Goal: Contribute content

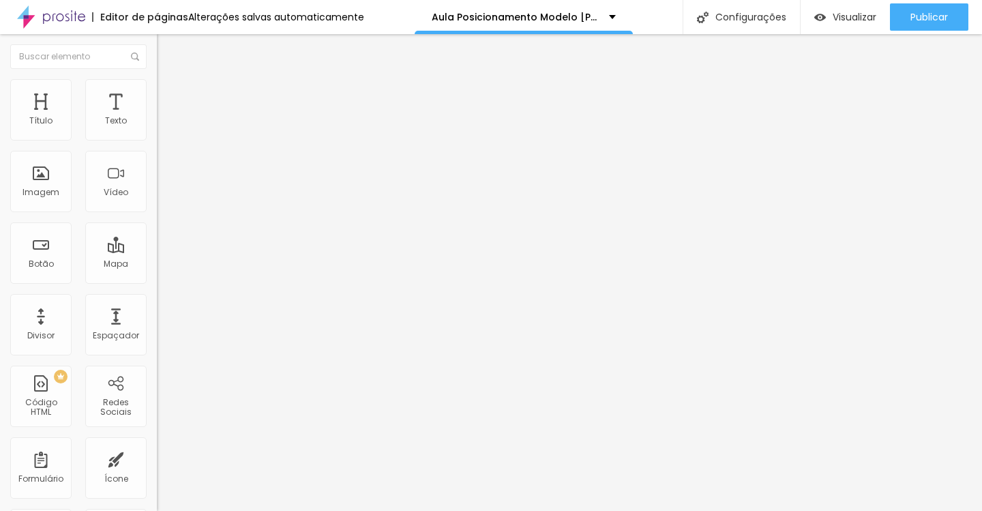
click at [157, 131] on button "button" at bounding box center [166, 124] width 19 height 14
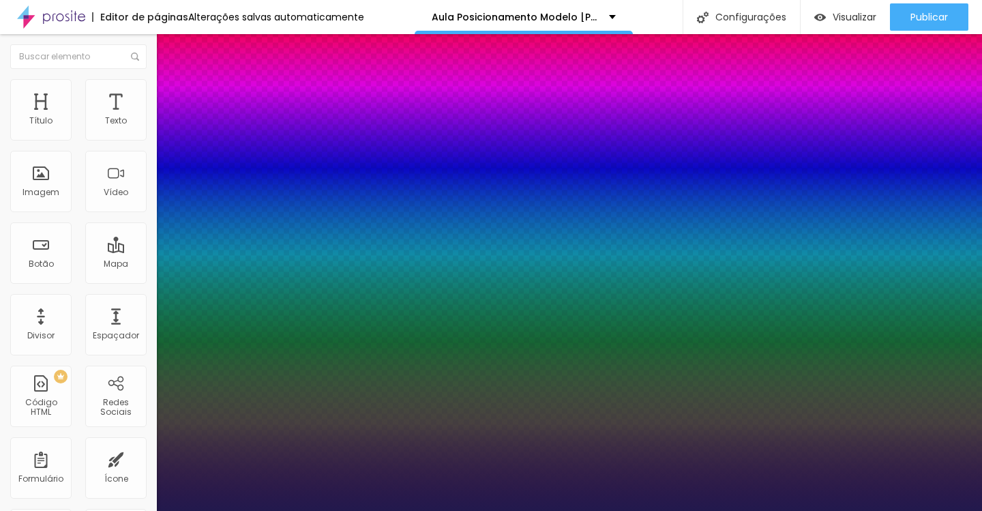
type input "1"
select select "PlayfairDisplay"
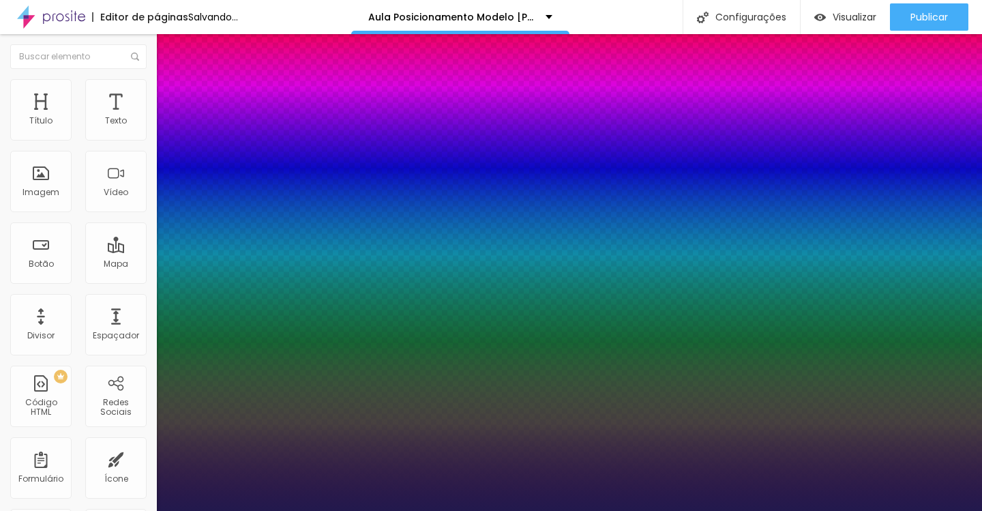
type input "1"
type input "17"
type input "1"
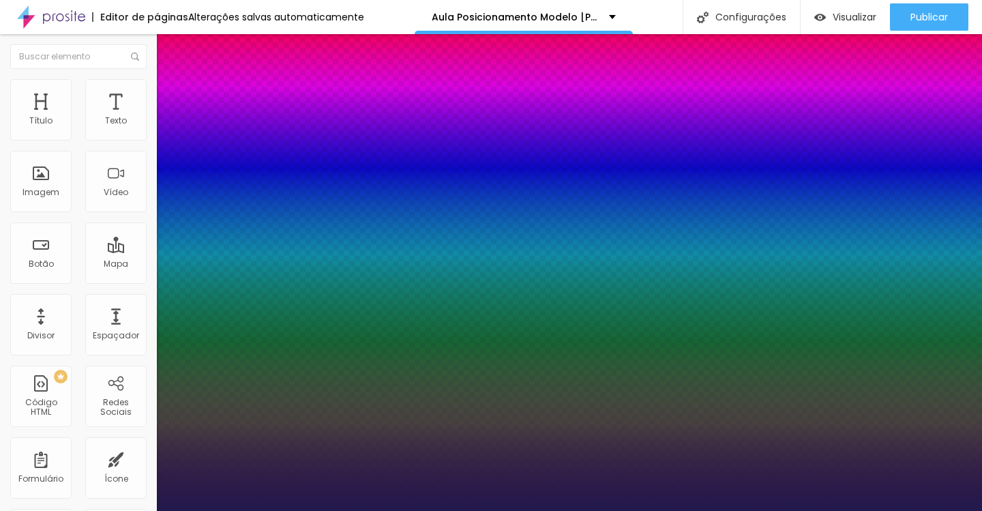
type input "18"
type input "1"
type input "19"
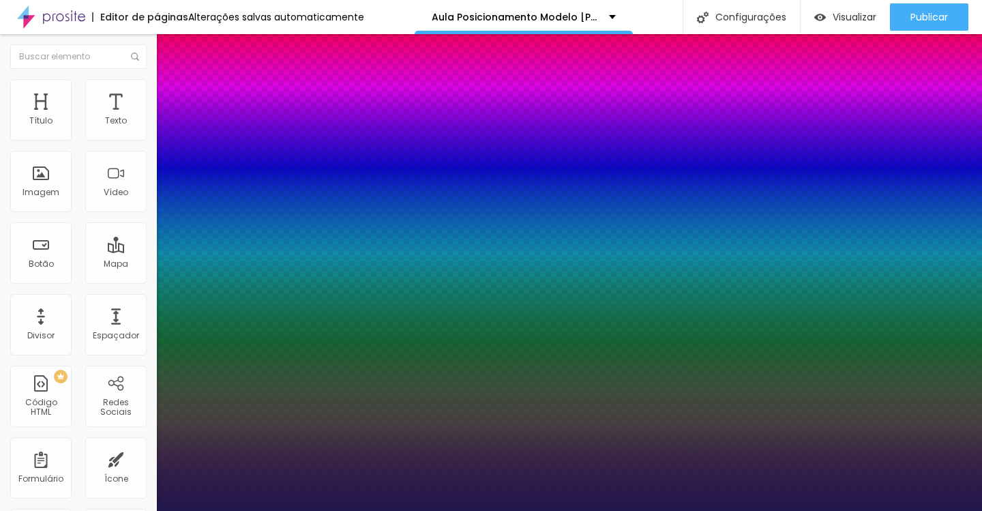
type input "1"
type input "21"
type input "1"
type input "25"
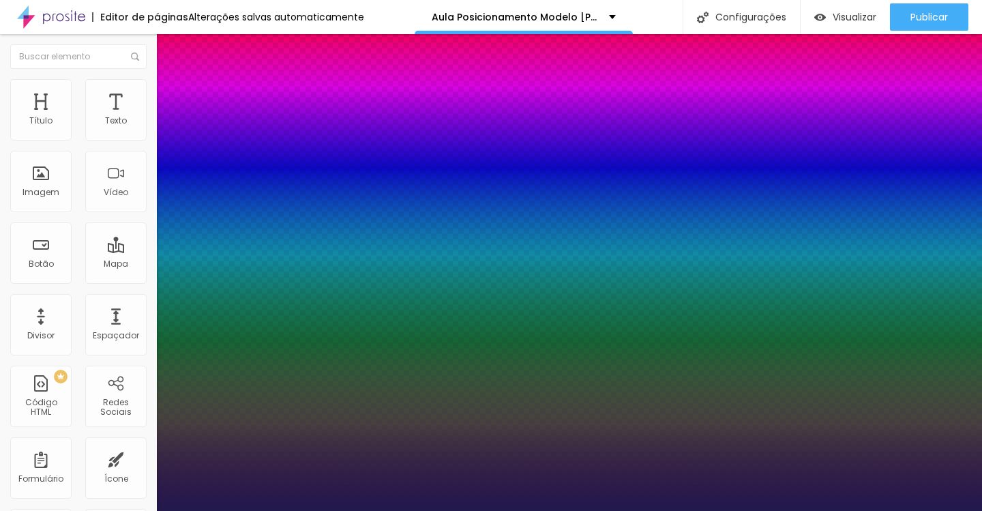
type input "25"
type input "1"
type input "26"
type input "1"
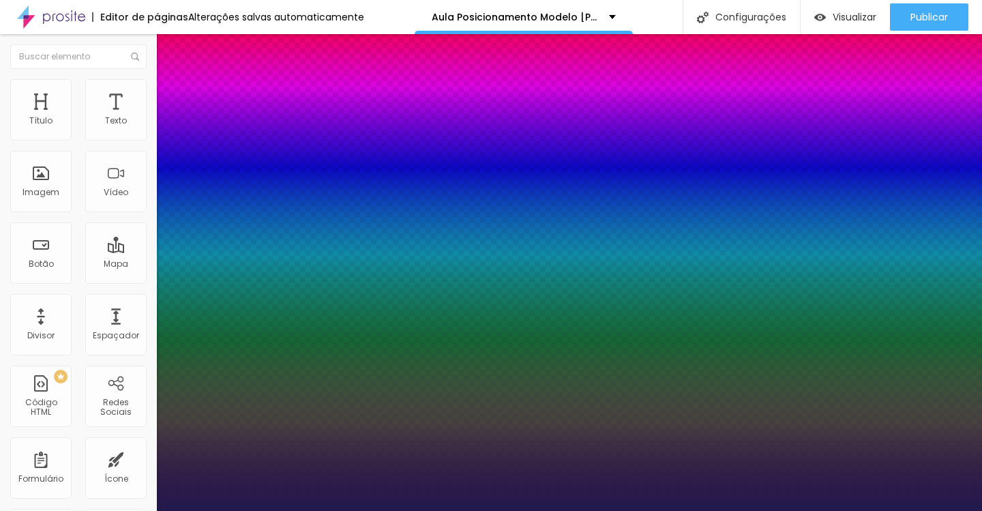
type input "27"
type input "1"
type input "28"
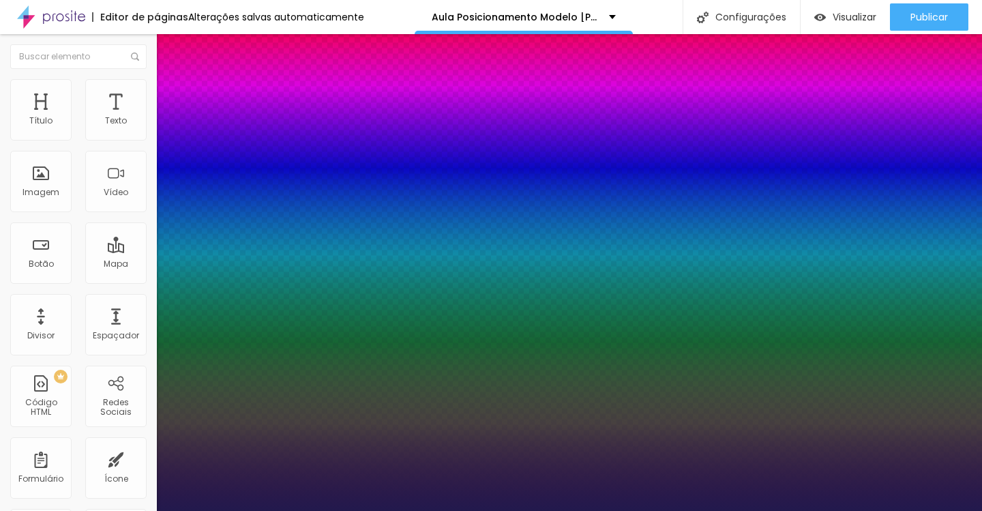
type input "1"
type input "29"
type input "1"
type input "30"
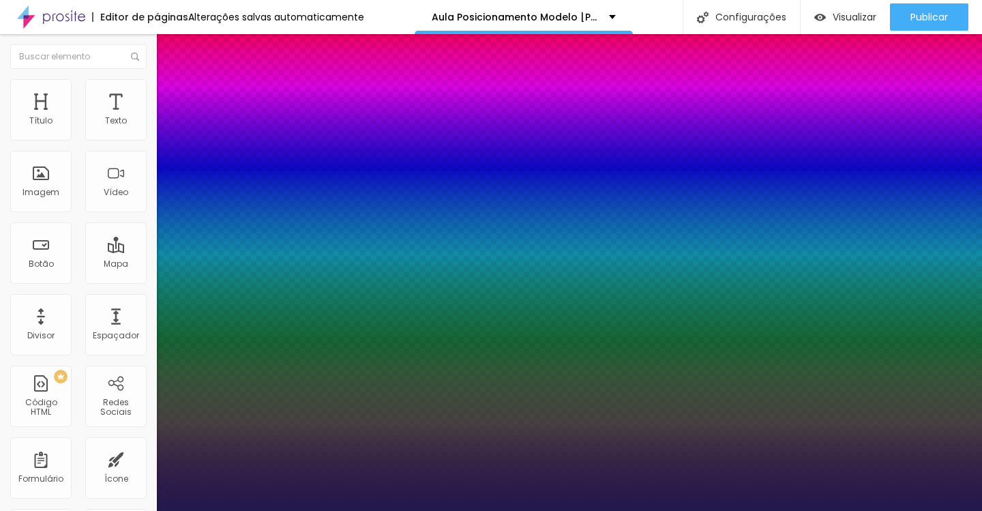
type input "30"
type input "1"
type input "31"
type input "1"
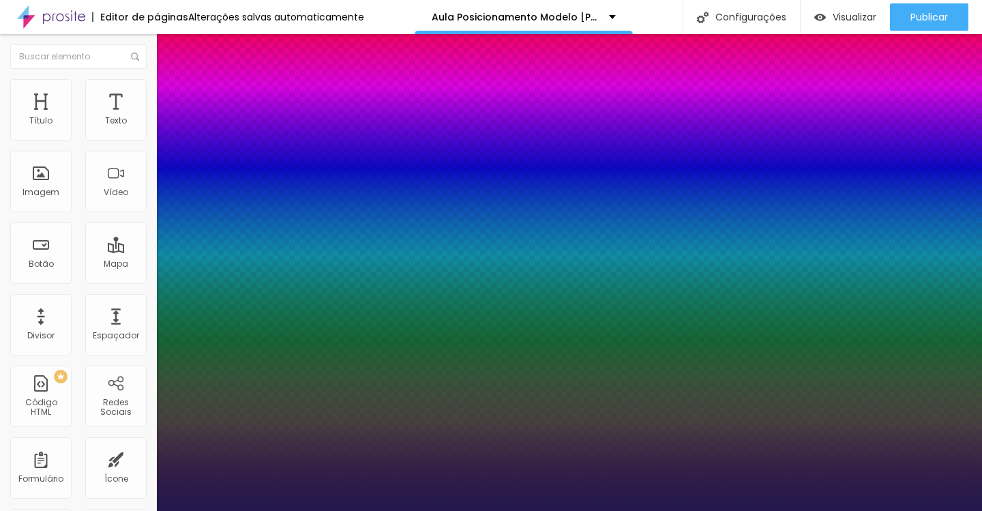
type input "32"
type input "1"
type input "33"
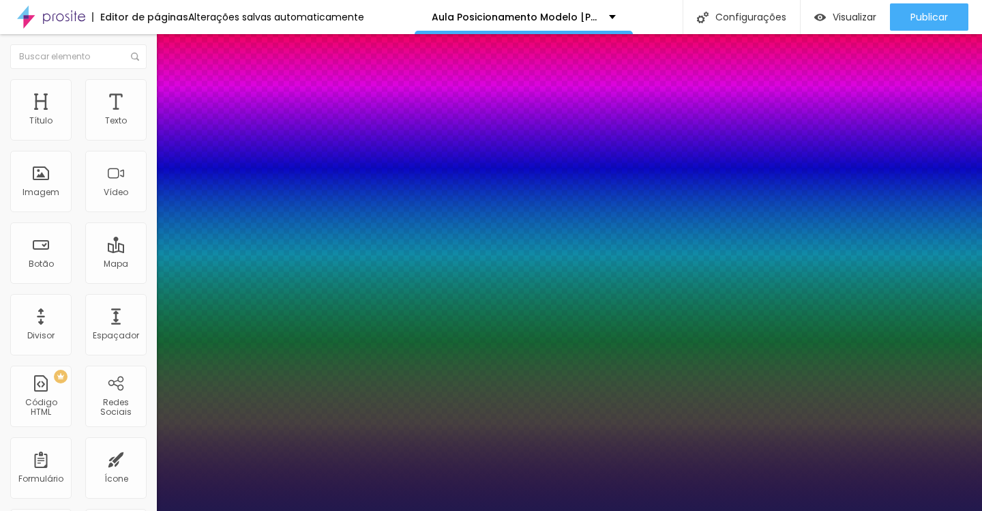
type input "1"
type input "34"
type input "1"
type input "35"
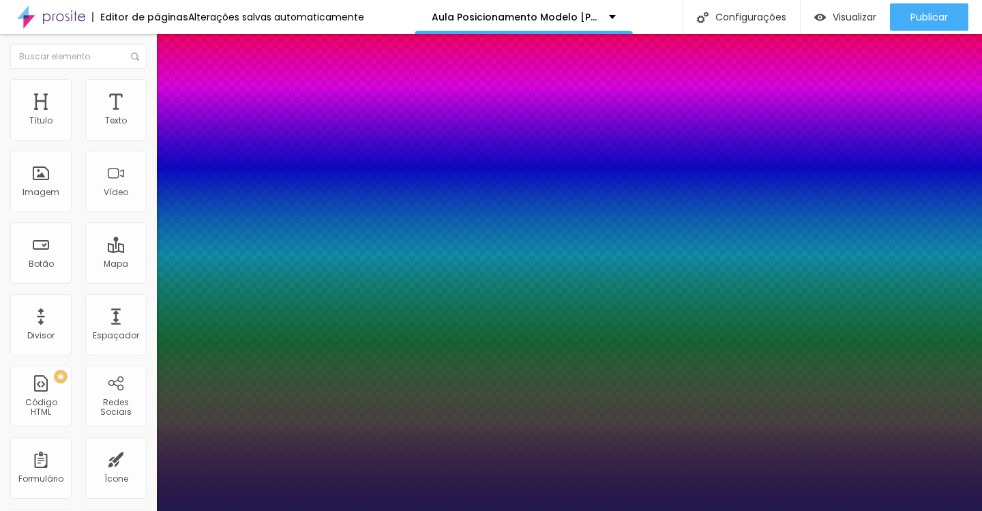
type input "35"
type input "1"
type input "36"
type input "1"
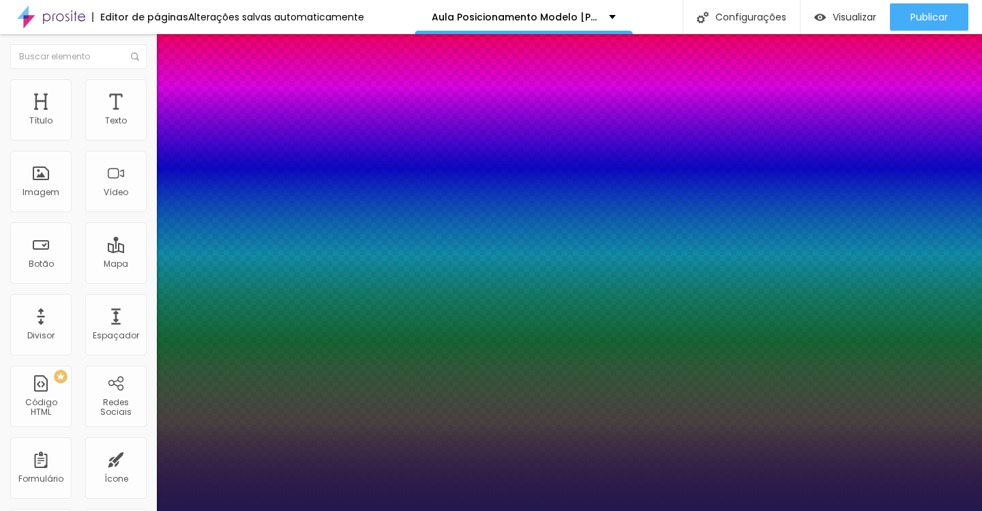
type input "35"
type input "1"
drag, startPoint x: 185, startPoint y: 233, endPoint x: 205, endPoint y: 233, distance: 19.8
type input "35"
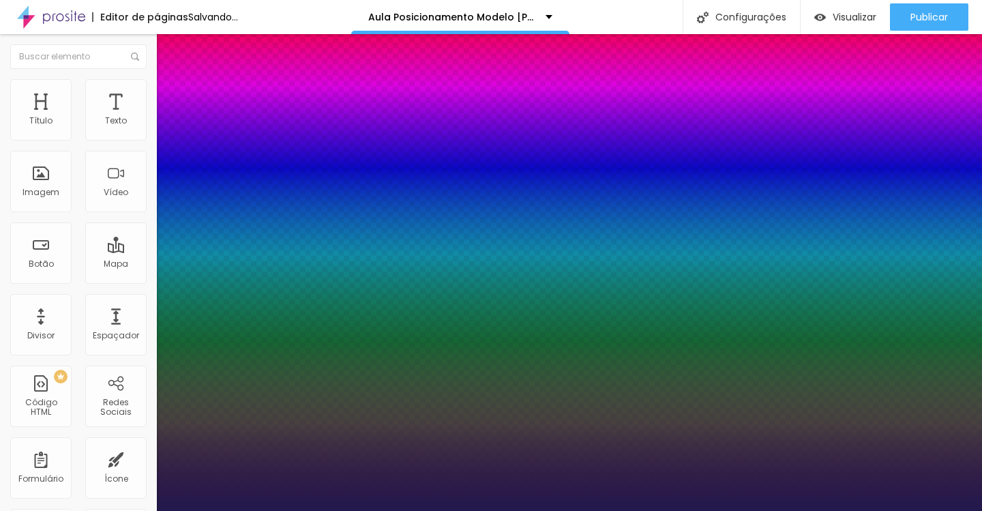
type input "1"
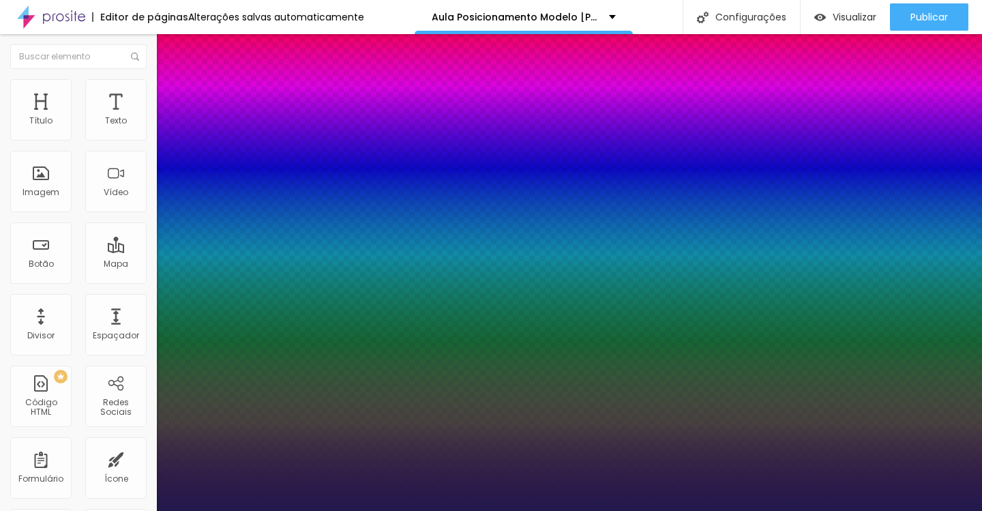
click at [376, 510] on div at bounding box center [491, 511] width 982 height 0
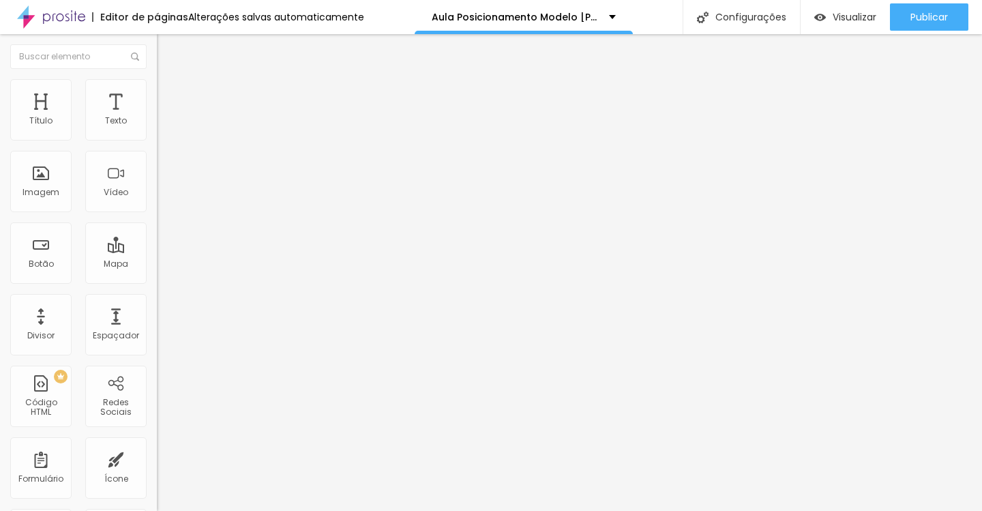
click at [157, 131] on button "button" at bounding box center [166, 124] width 19 height 14
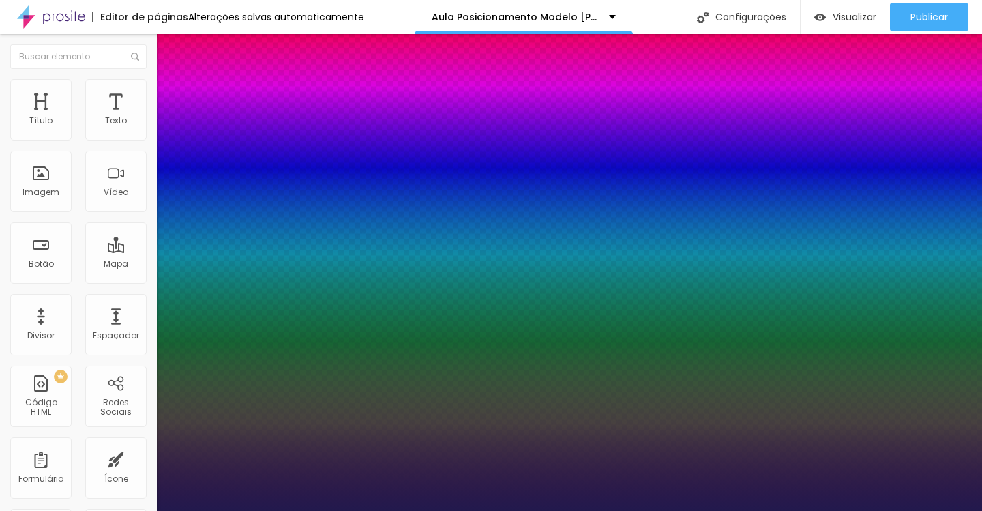
type input "1"
select select "Lora"
type input "1"
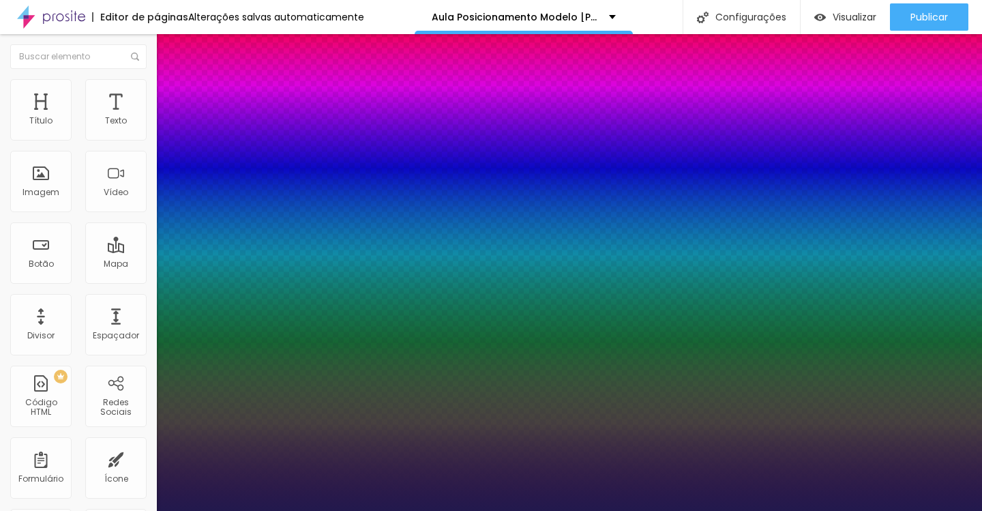
type input "17"
type input "1"
type input "18"
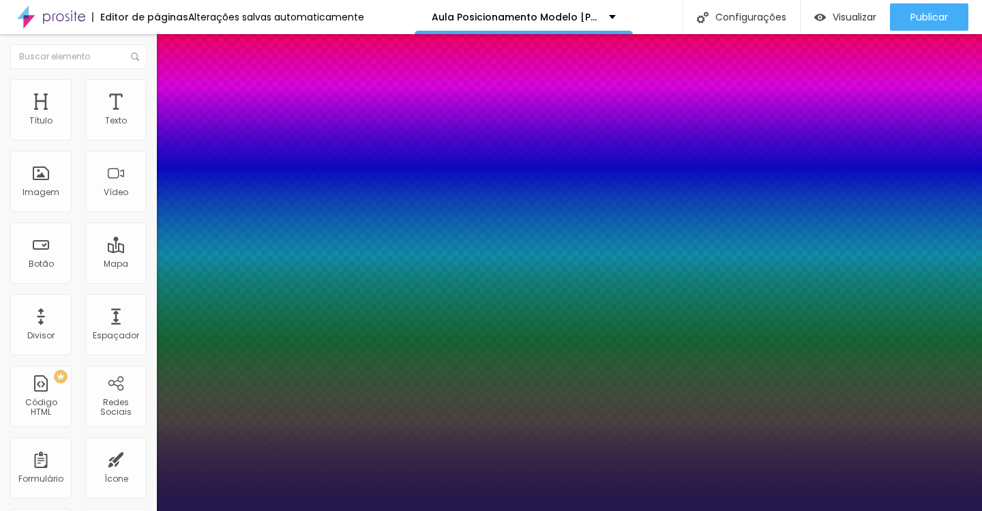
type input "1"
type input "19"
type input "1"
type input "20"
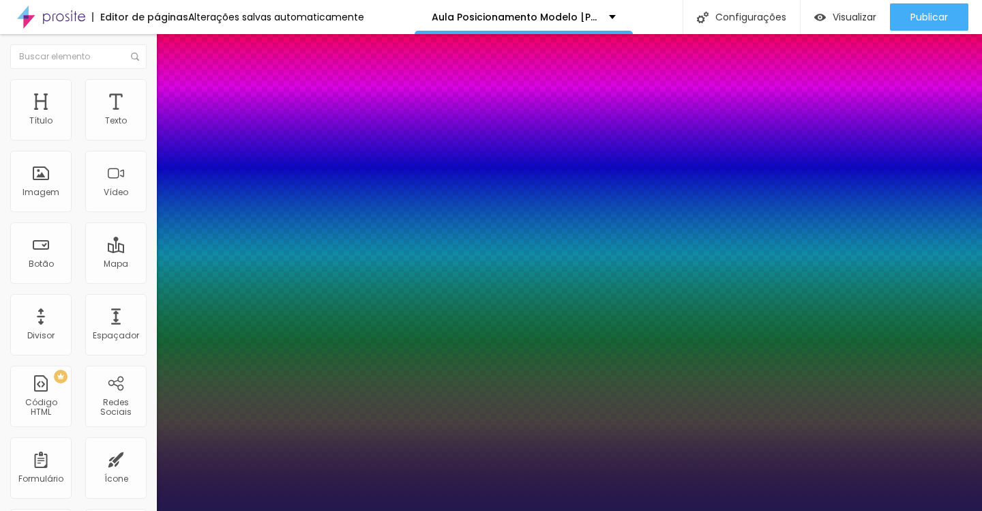
type input "20"
type input "1"
type input "21"
type input "1"
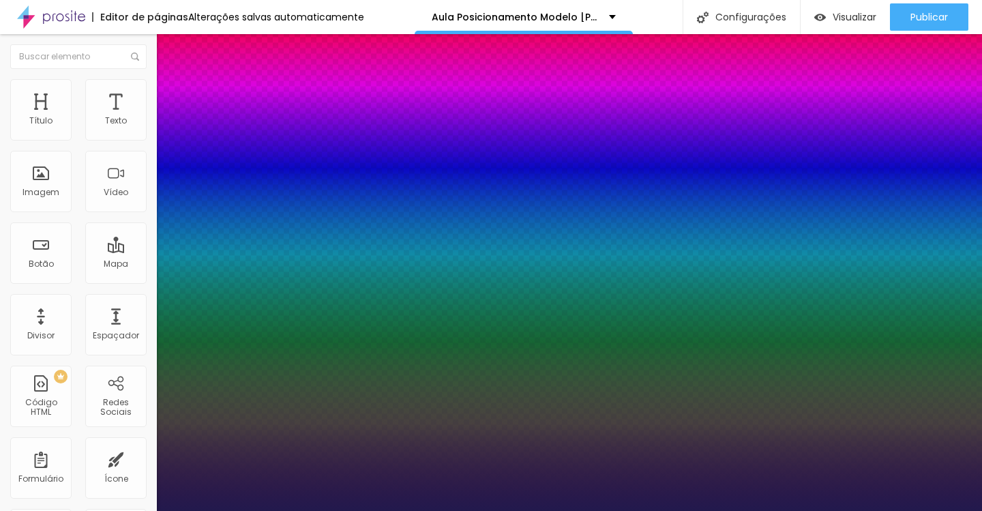
type input "22"
type input "1"
type input "23"
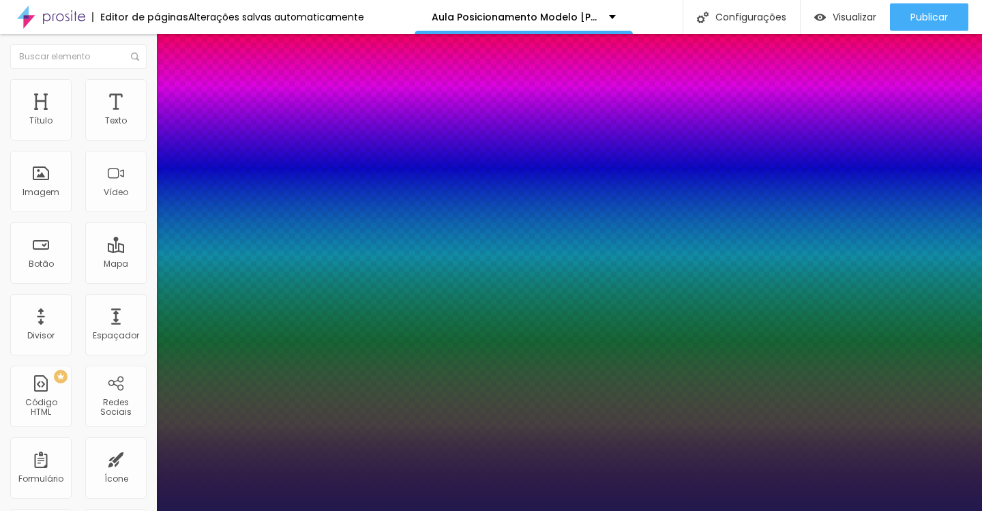
type input "1"
type input "24"
type input "1"
type input "25"
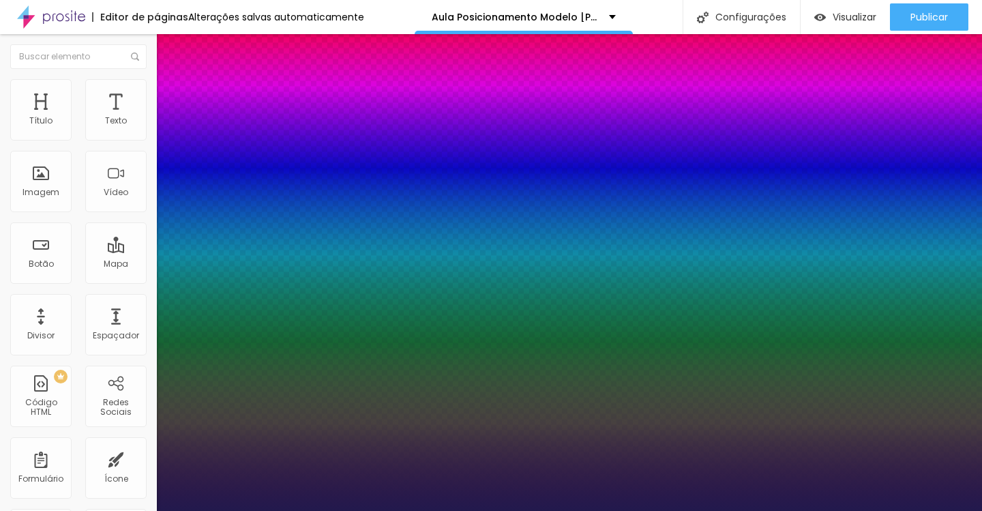
type input "25"
type input "1"
drag, startPoint x: 183, startPoint y: 235, endPoint x: 193, endPoint y: 235, distance: 9.6
type input "25"
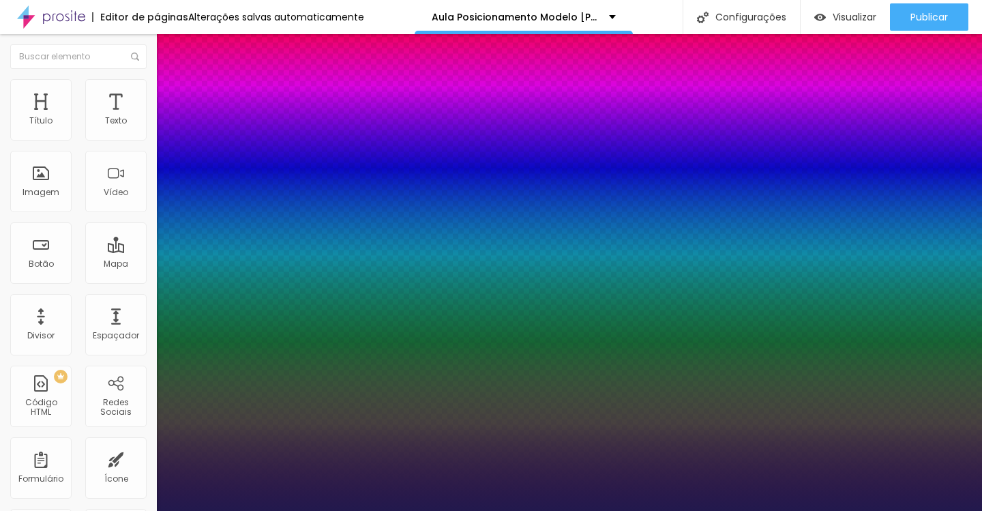
type input "1"
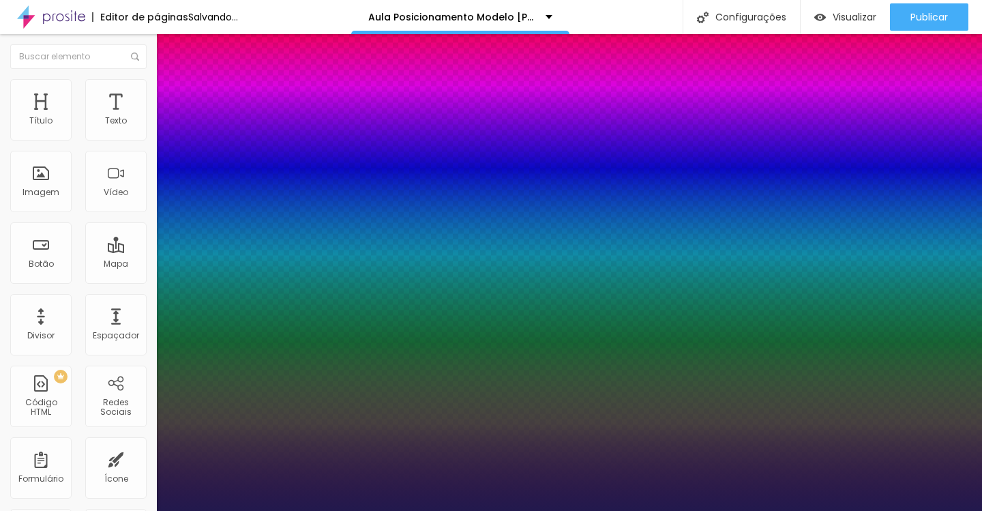
click at [565, 510] on div at bounding box center [491, 511] width 982 height 0
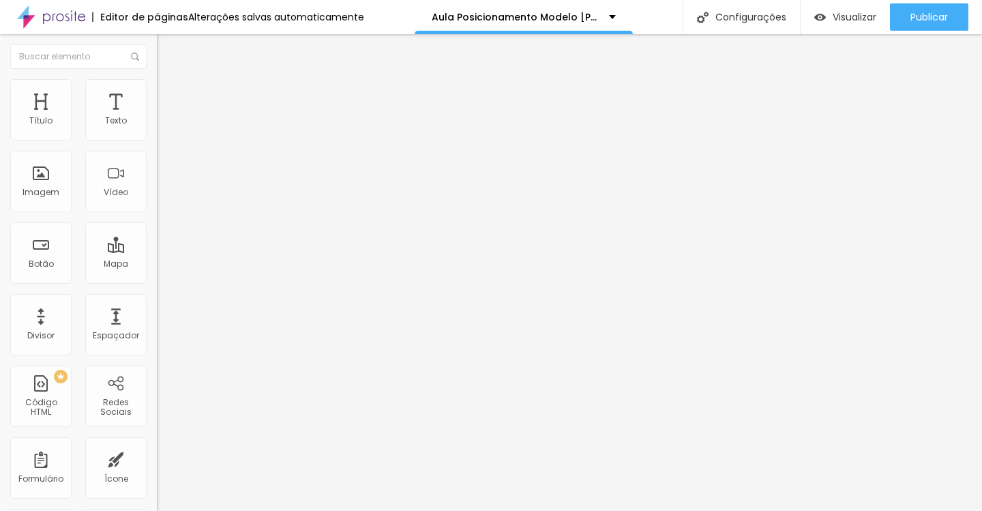
click at [162, 127] on icon "button" at bounding box center [166, 123] width 8 height 8
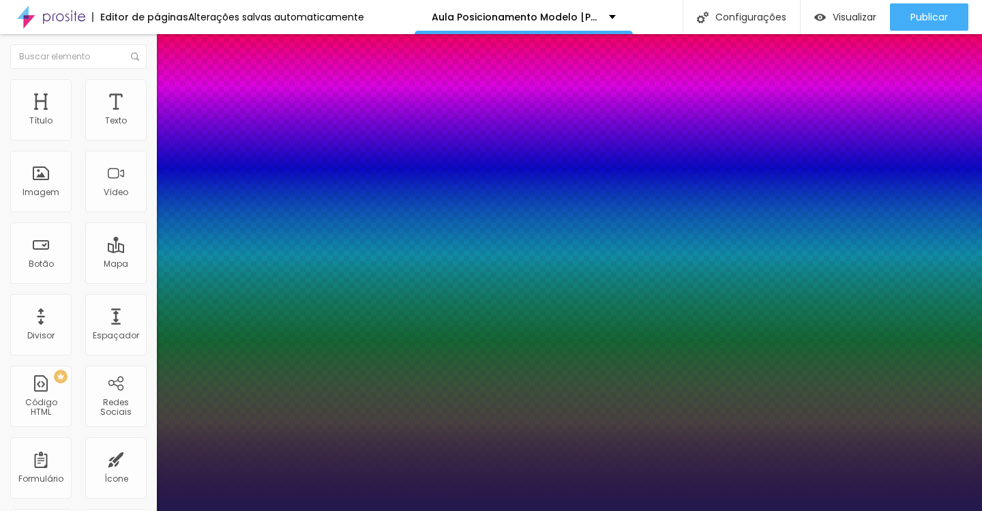
type input "1"
select select "Lora"
type input "1"
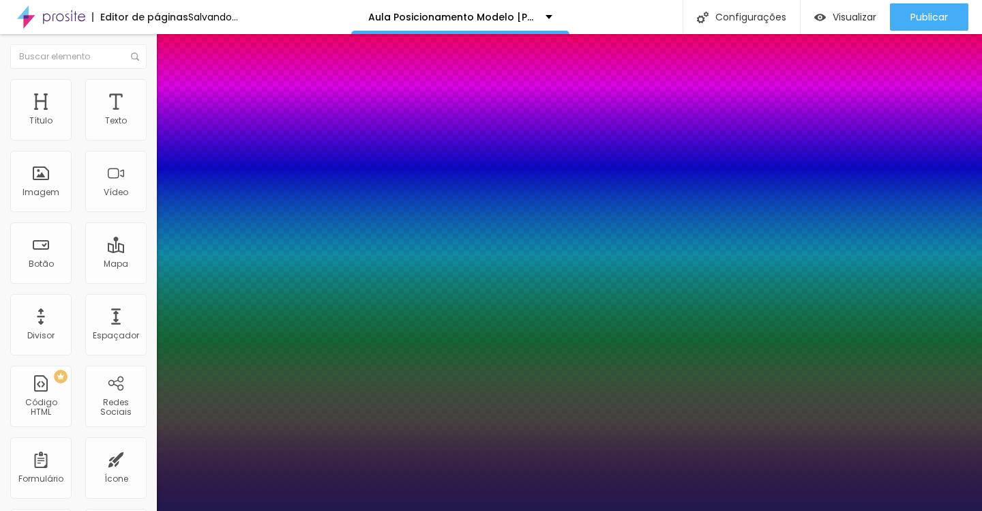
type input "18"
type input "1"
type input "19"
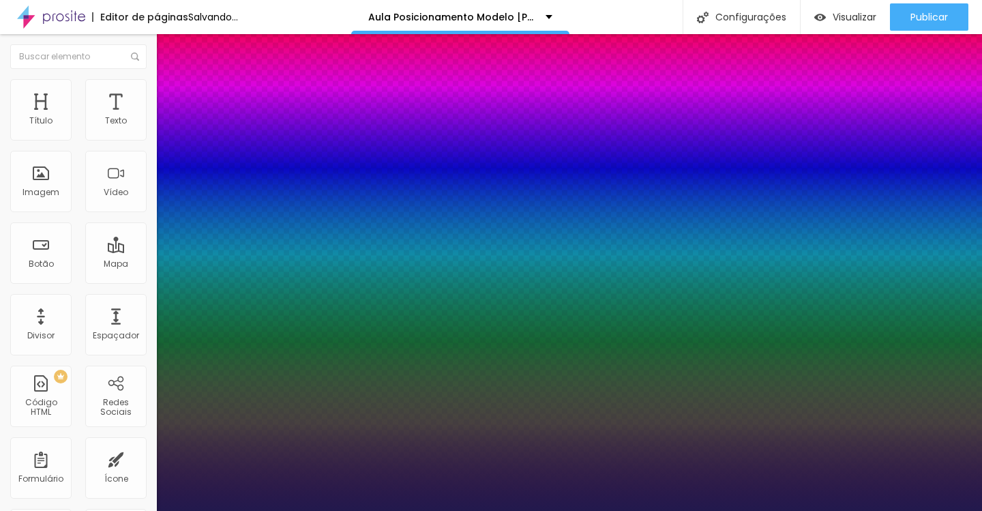
type input "1"
type input "20"
type input "1"
type input "21"
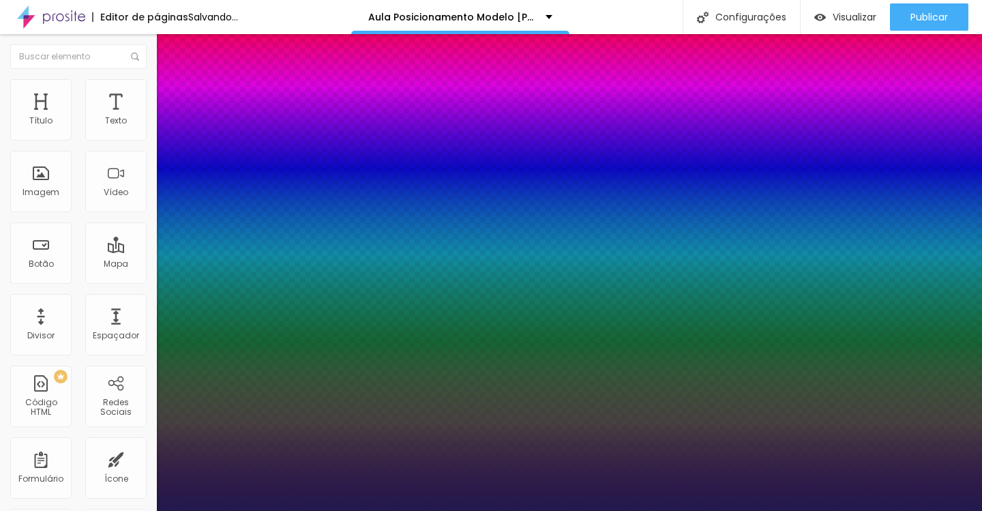
type input "21"
type input "1"
type input "23"
type input "1"
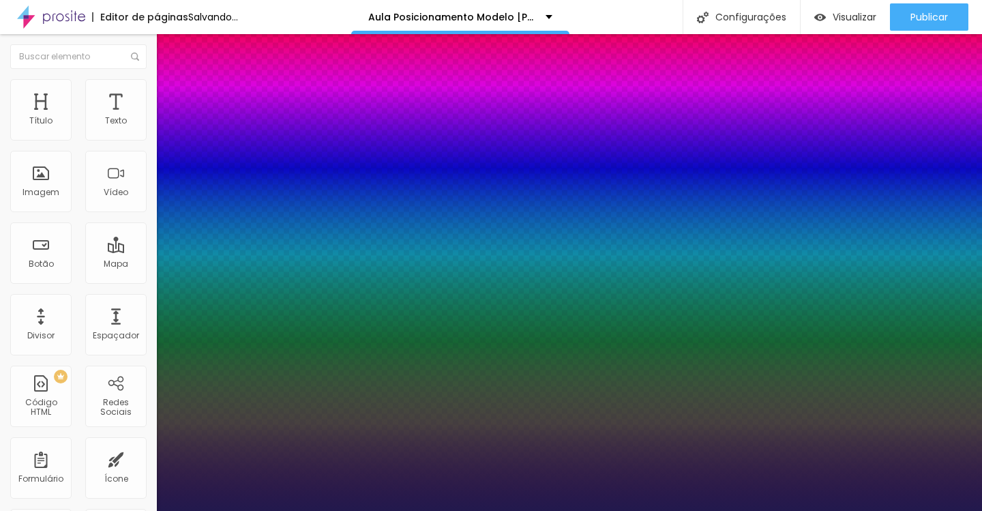
type input "24"
type input "1"
type input "26"
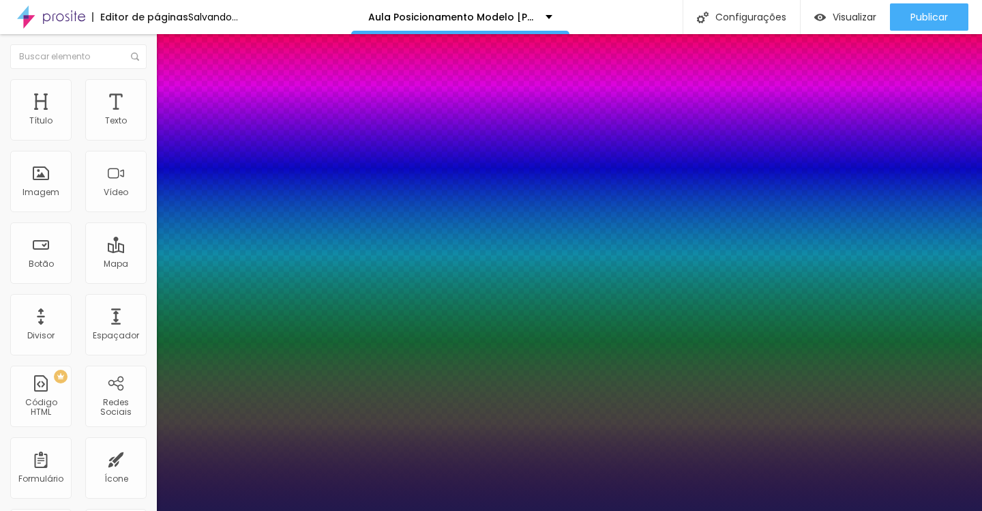
type input "1"
type input "27"
type input "1"
type input "29"
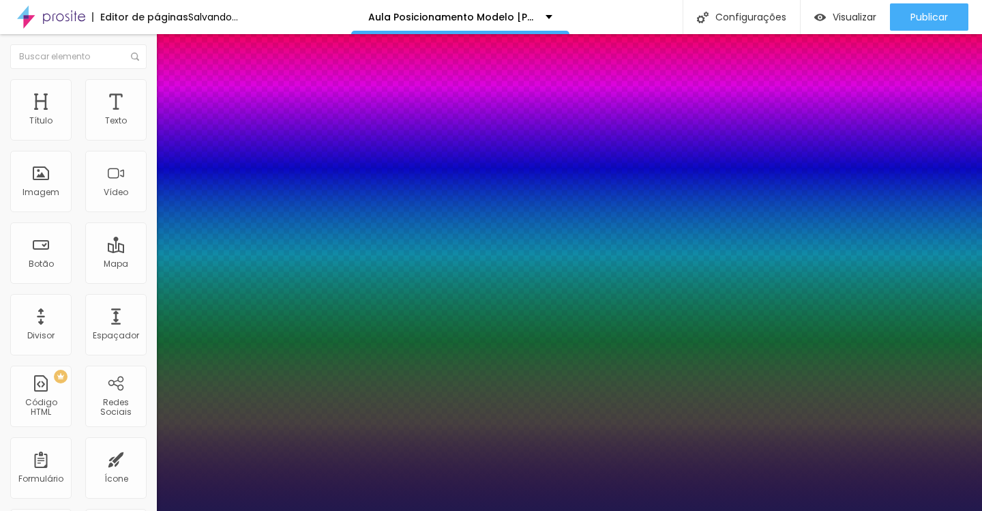
type input "29"
type input "1"
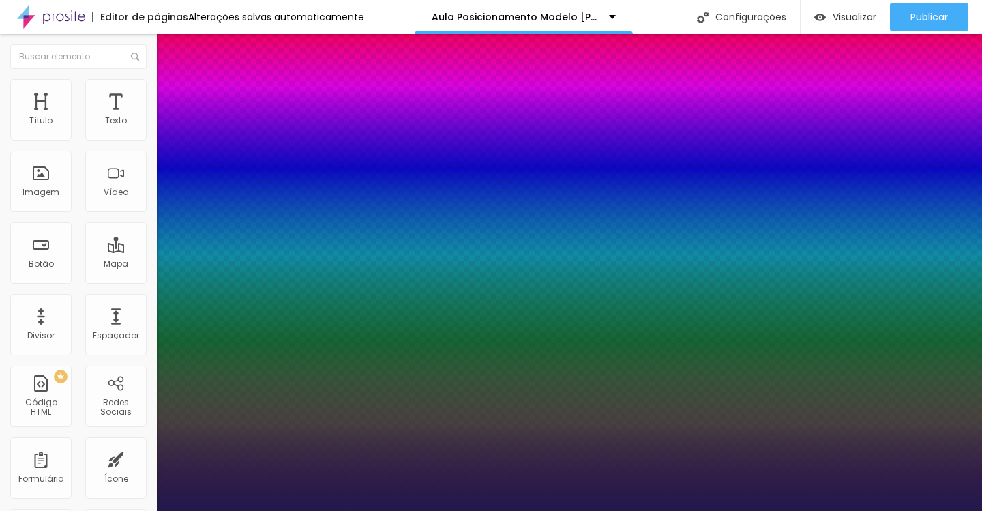
type input "30"
type input "1"
type input "31"
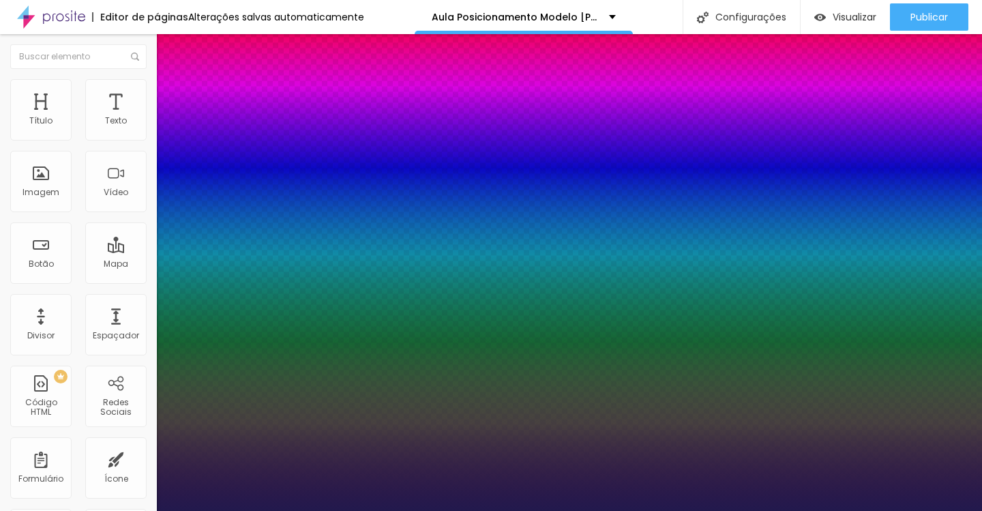
type input "1"
type input "30"
type input "1"
type input "29"
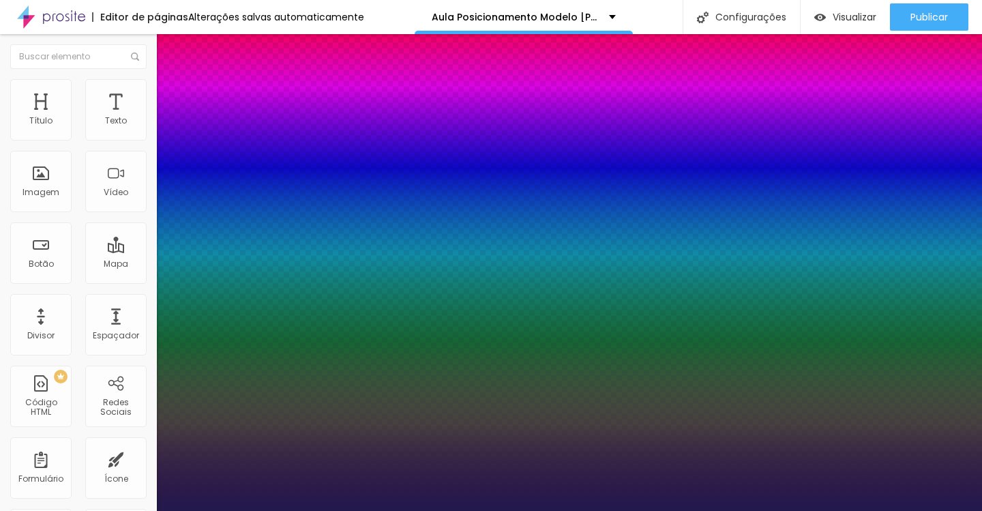
type input "29"
type input "1"
type input "28"
type input "1"
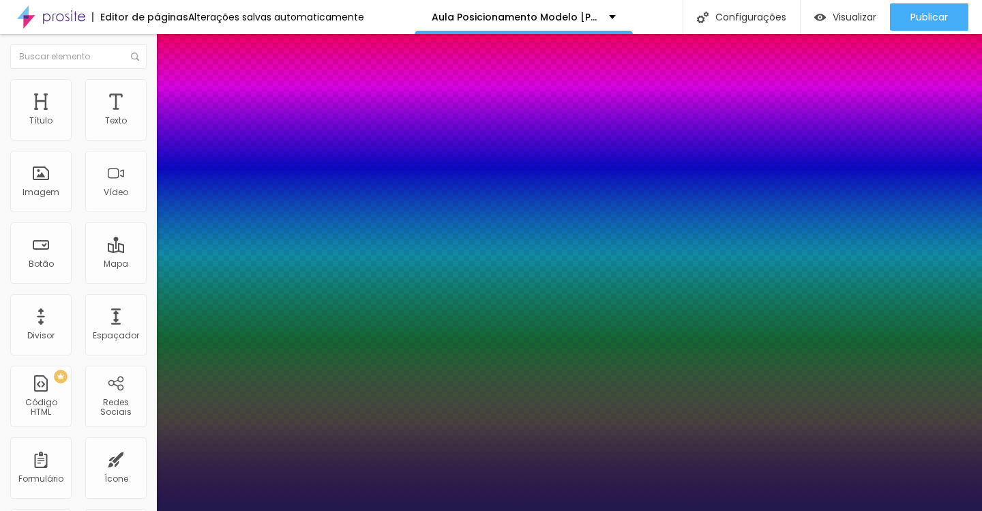
type input "27"
type input "1"
type input "26"
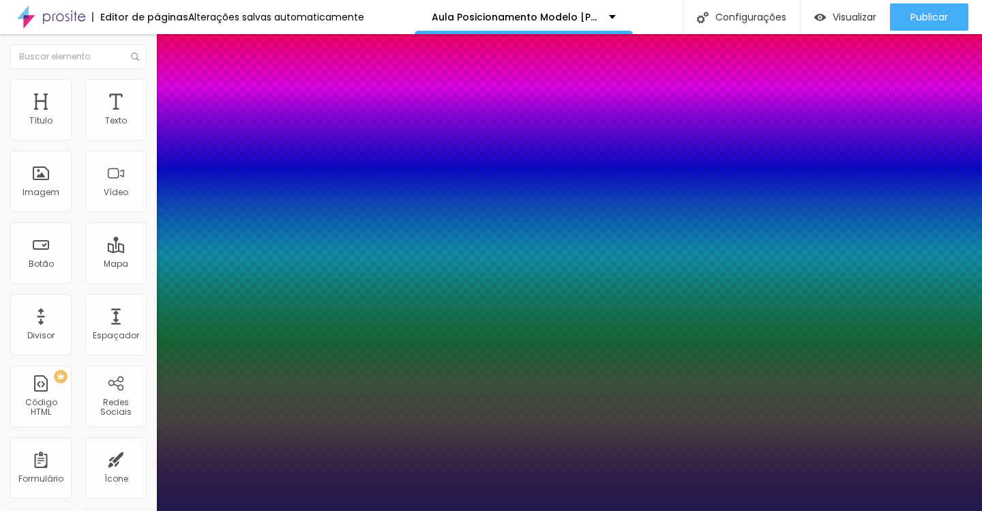
type input "1"
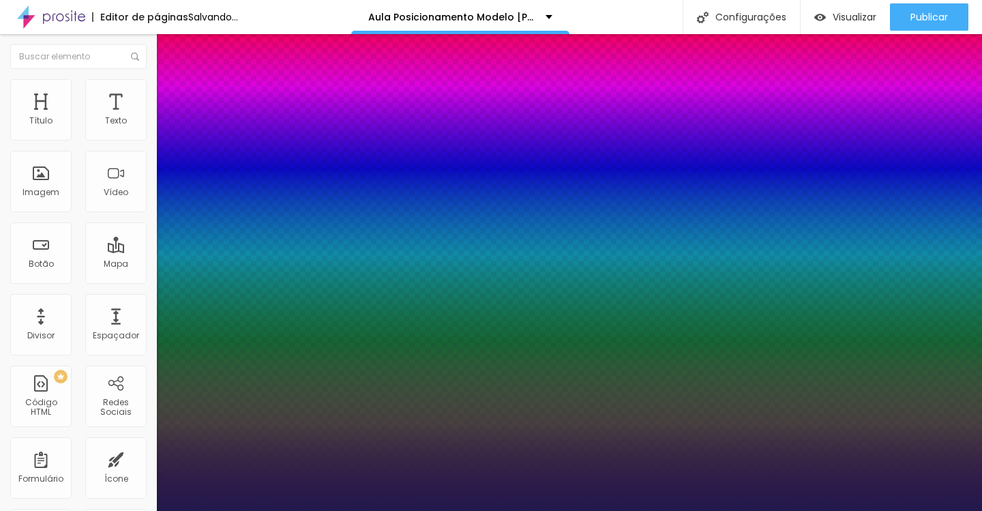
type input "25"
type input "1"
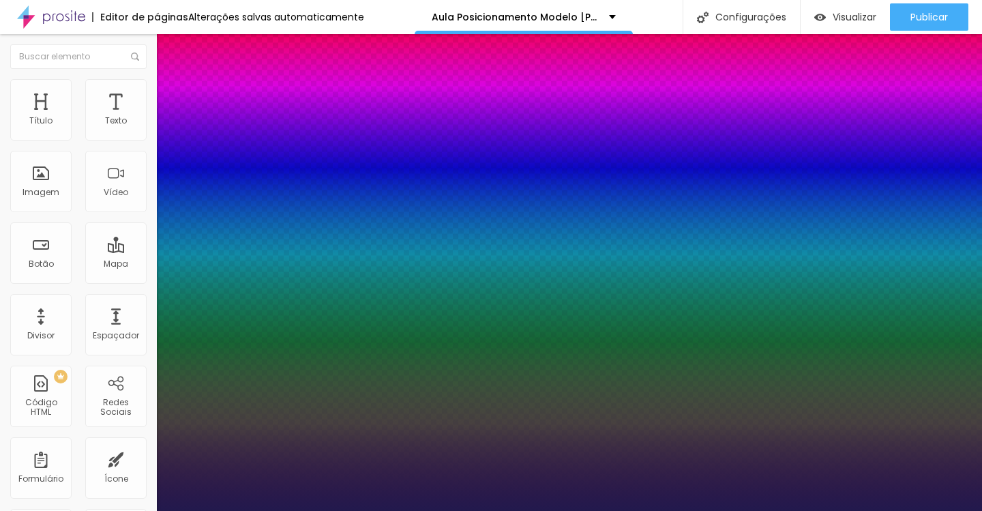
drag, startPoint x: 186, startPoint y: 231, endPoint x: 193, endPoint y: 230, distance: 6.9
type input "25"
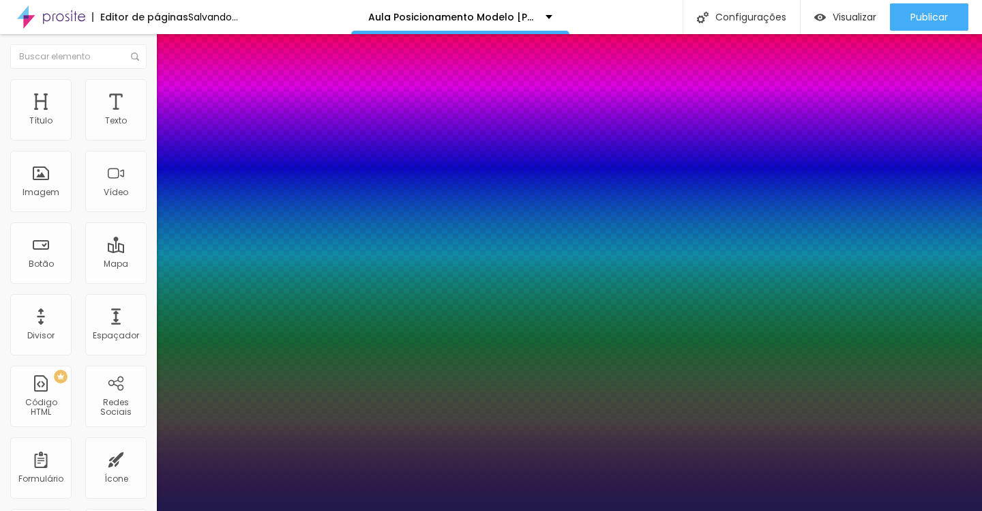
type input "1"
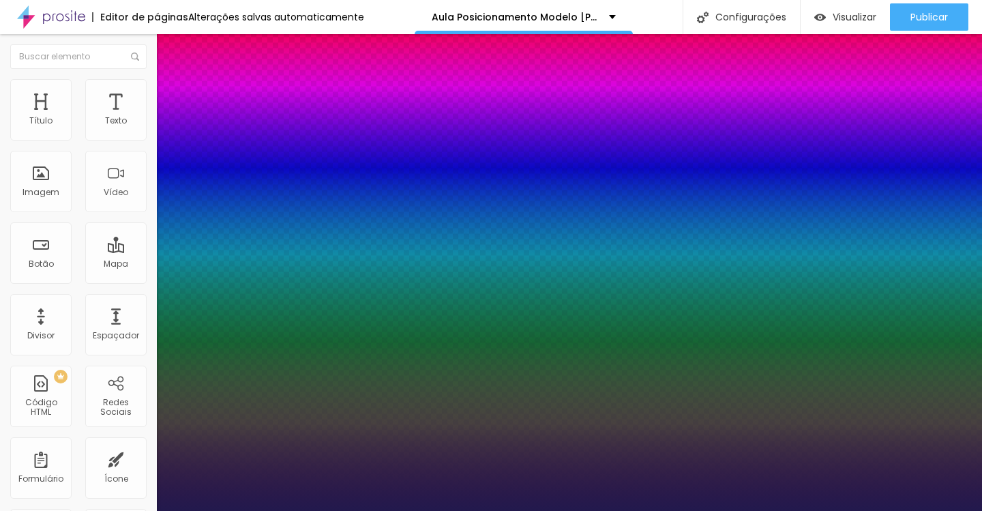
click at [562, 510] on div at bounding box center [491, 511] width 982 height 0
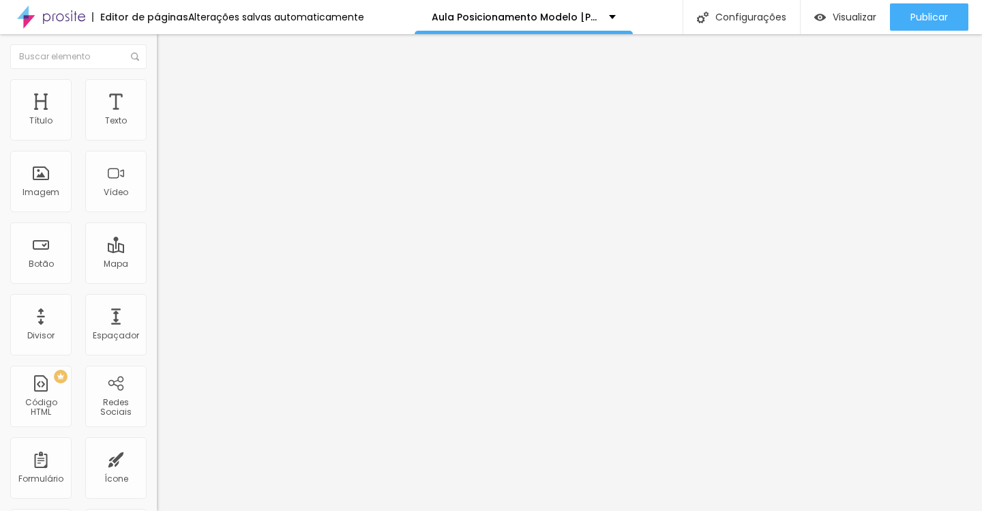
click at [169, 94] on span "Estilo" at bounding box center [179, 89] width 21 height 12
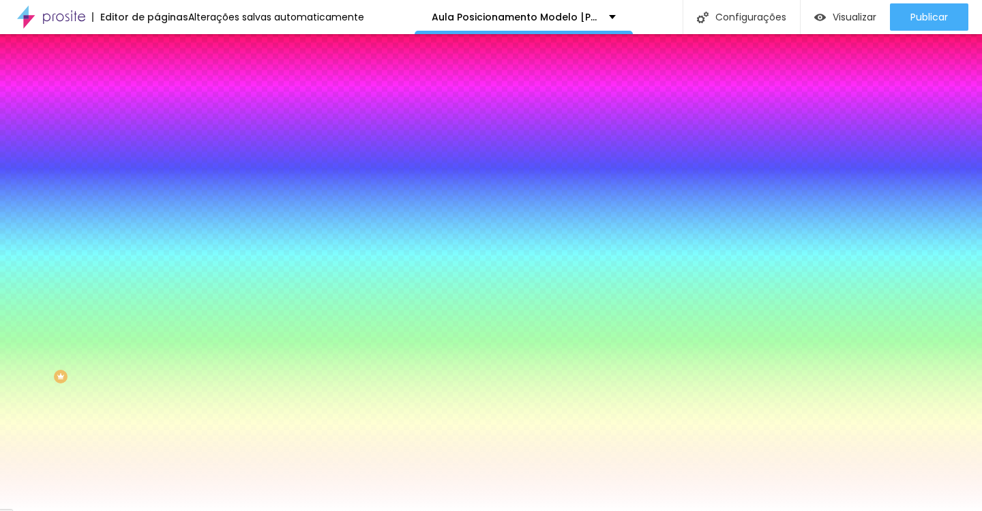
click at [157, 185] on div at bounding box center [235, 185] width 157 height 0
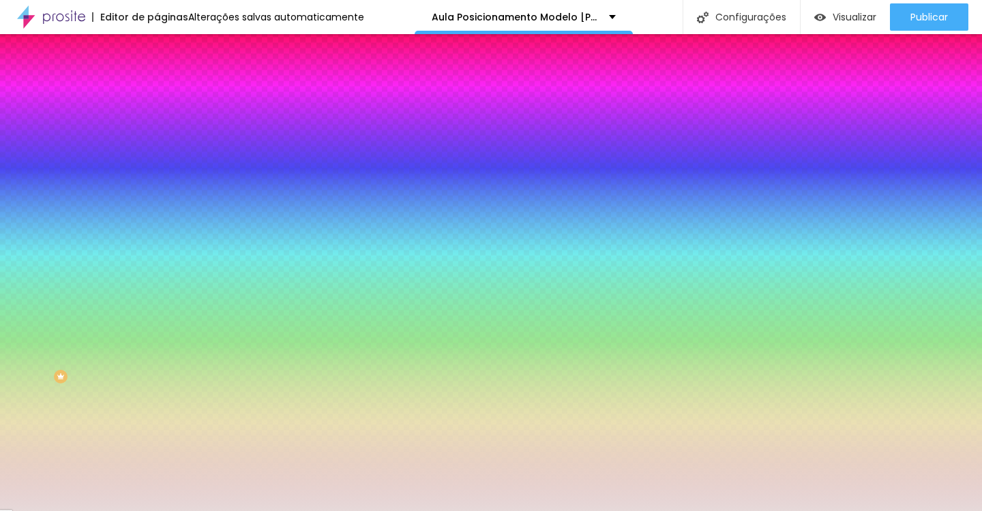
type input "#FFFFFF"
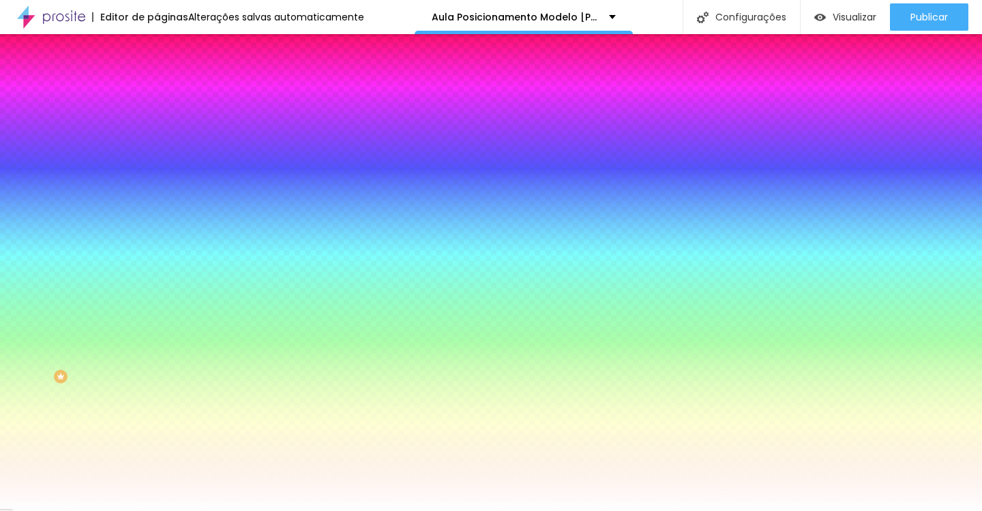
drag, startPoint x: 29, startPoint y: 285, endPoint x: 0, endPoint y: 235, distance: 57.8
click at [157, 235] on div "Imagem de fundo Adicionar imagem Efeito da Imagem Nenhum Nenhum Parallax Cor de…" at bounding box center [235, 194] width 157 height 177
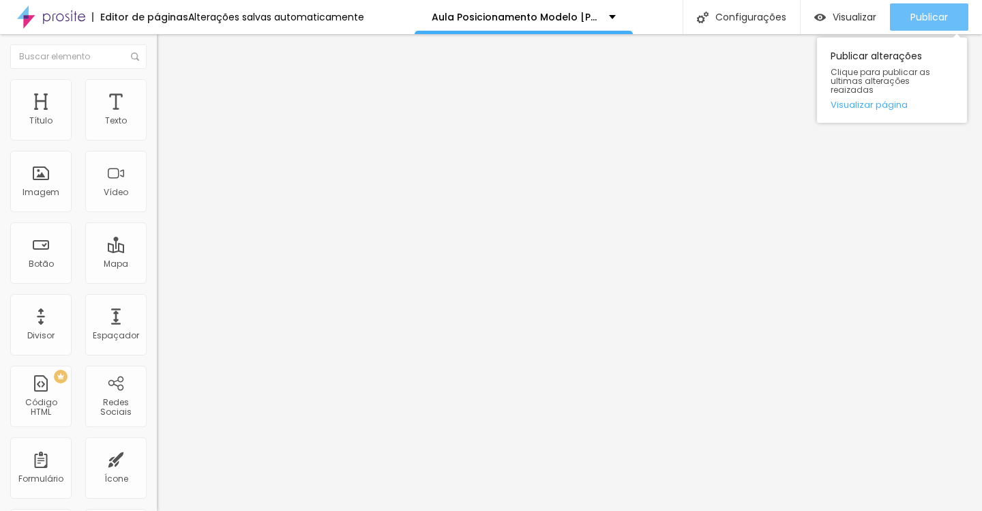
click at [949, 18] on button "Publicar" at bounding box center [929, 16] width 78 height 27
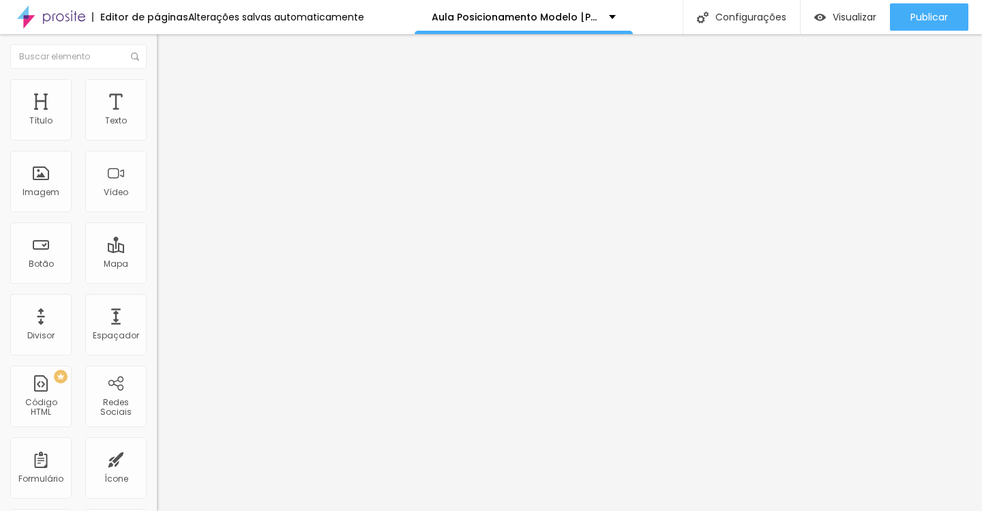
click at [157, 128] on input "Quero meu acesso AGORA por R$17" at bounding box center [239, 122] width 164 height 14
type input "Quero a Aula + Bonus por R$17"
click at [157, 128] on input "Quero começar AGORA por R$17" at bounding box center [239, 122] width 164 height 14
type input "Quero começar AGORA com Bonus por R$17"
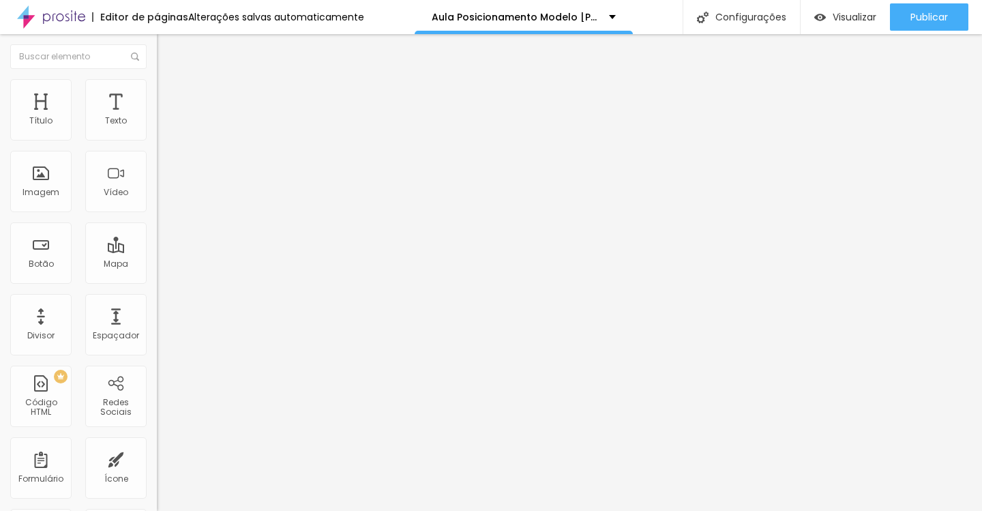
scroll to position [0, 0]
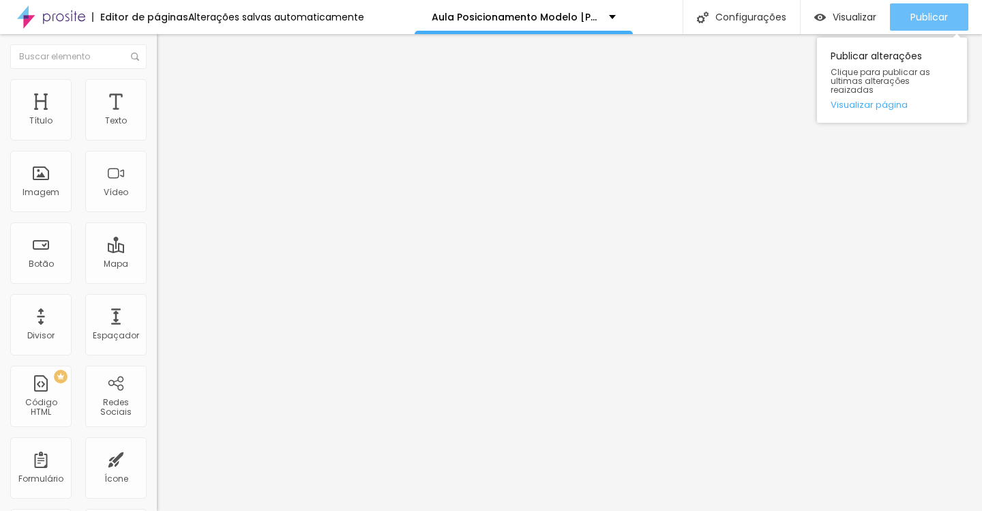
click at [914, 20] on span "Publicar" at bounding box center [929, 17] width 38 height 11
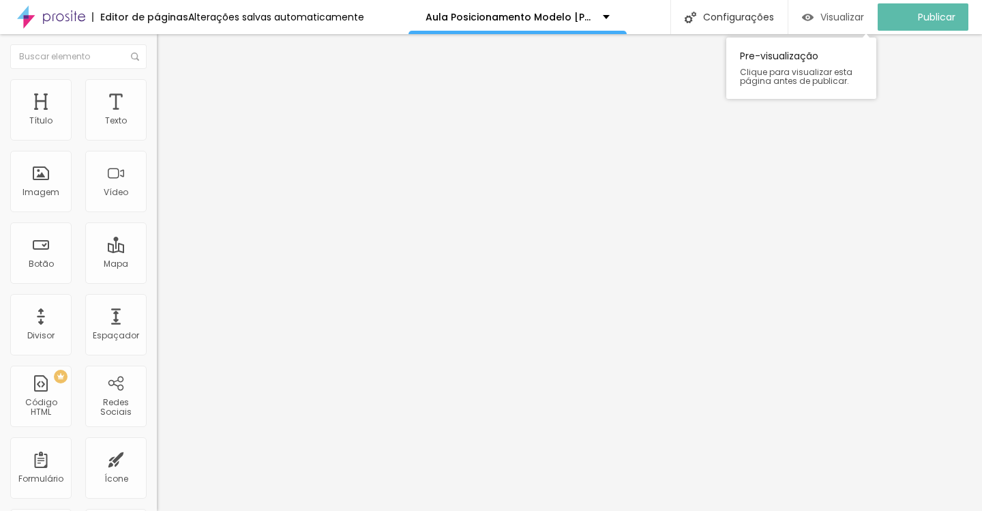
click at [844, 14] on span "Visualizar" at bounding box center [842, 17] width 44 height 11
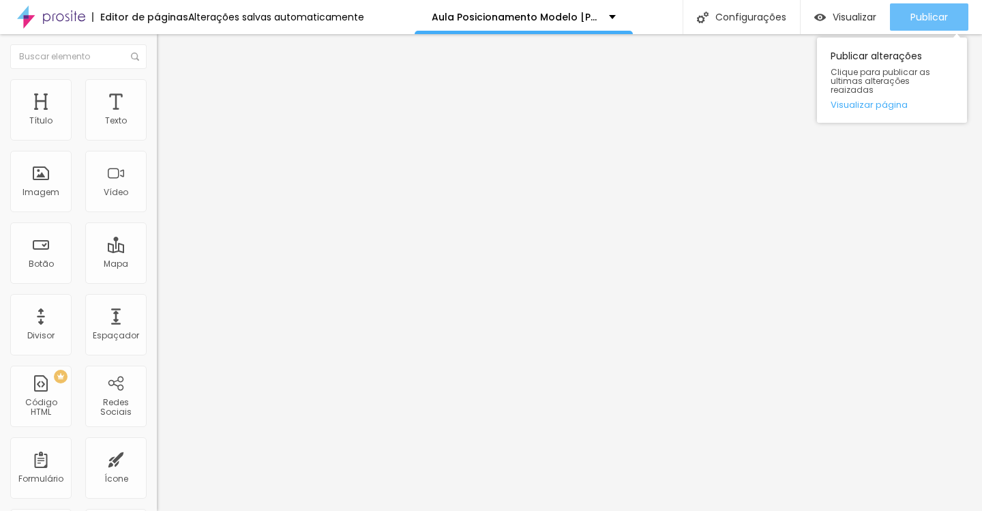
click at [923, 8] on div "Publicar" at bounding box center [929, 16] width 38 height 27
